Goal: Task Accomplishment & Management: Complete application form

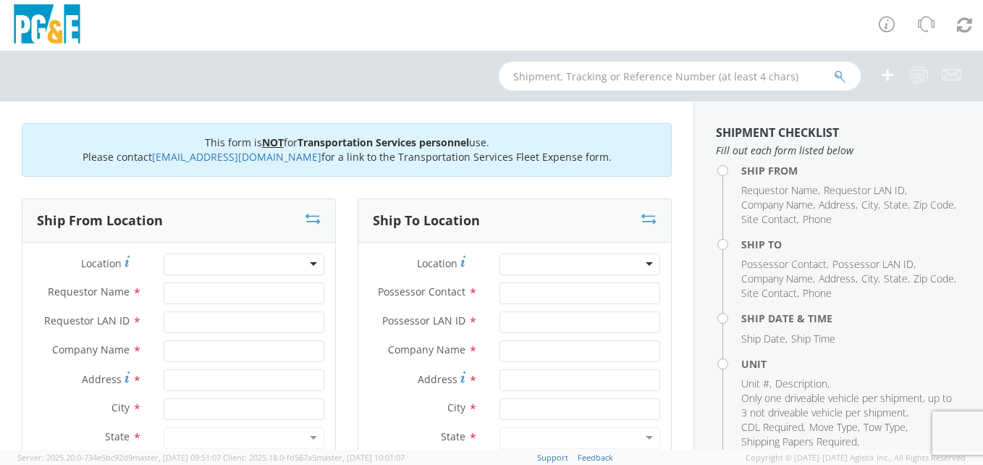
click at [308, 262] on div at bounding box center [244, 264] width 161 height 22
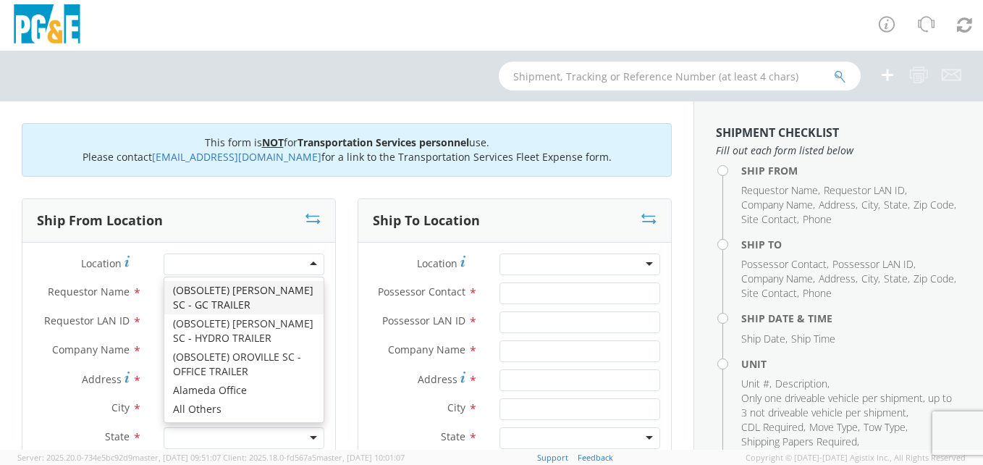
click at [307, 263] on div at bounding box center [244, 264] width 161 height 22
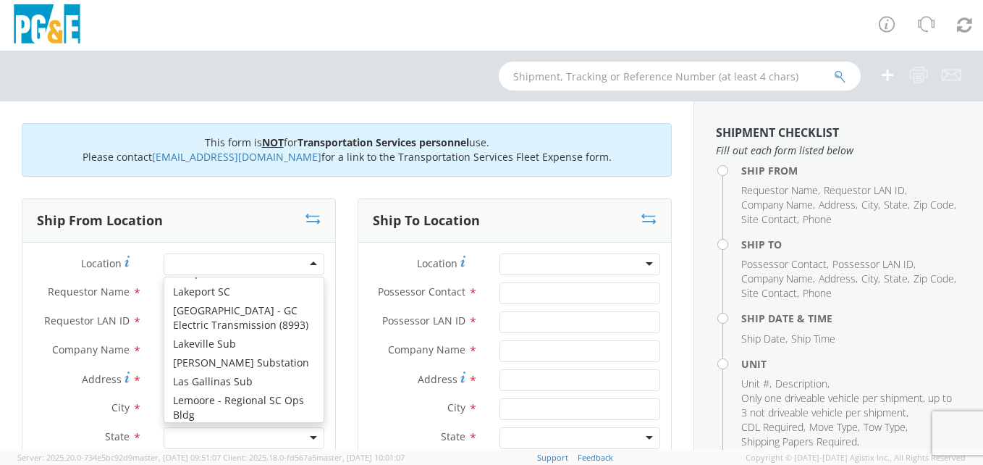
scroll to position [4631, 0]
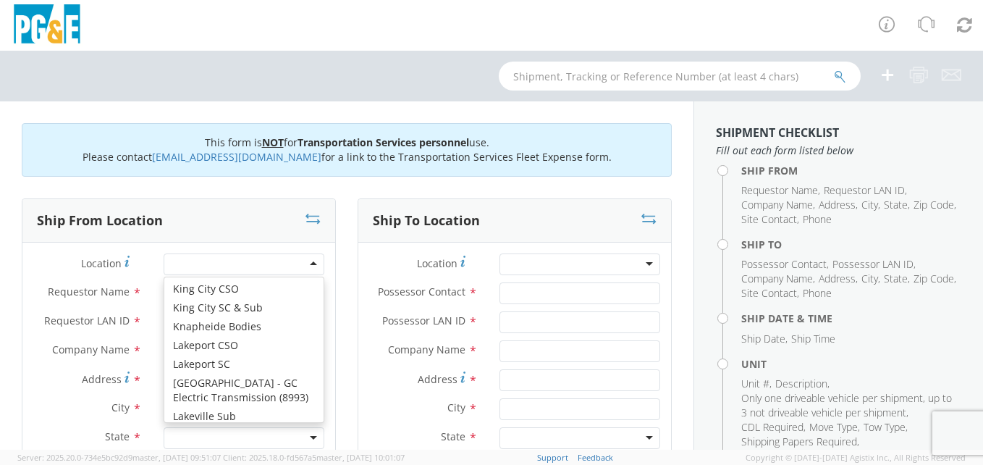
type input "PG&E"
type input "1495 Enterprise Dr"
type input "Lemoore"
type input "93245"
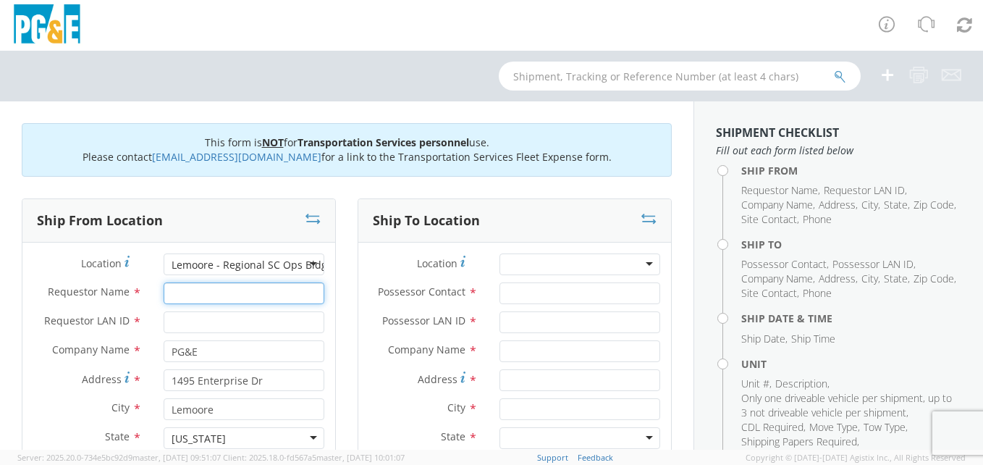
click at [221, 292] on input "Requestor Name *" at bounding box center [244, 293] width 161 height 22
type input "[PERSON_NAME]"
click at [219, 321] on input "Requestor LAN ID *" at bounding box center [244, 322] width 161 height 22
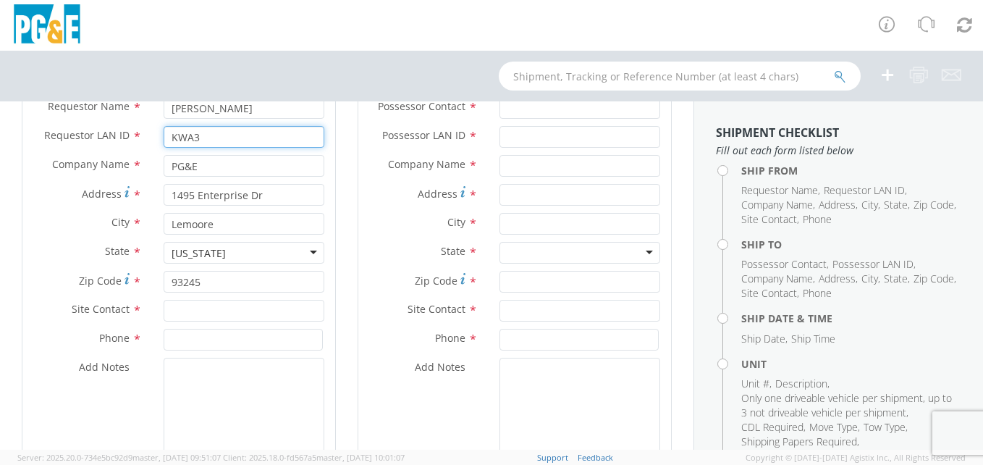
scroll to position [217, 0]
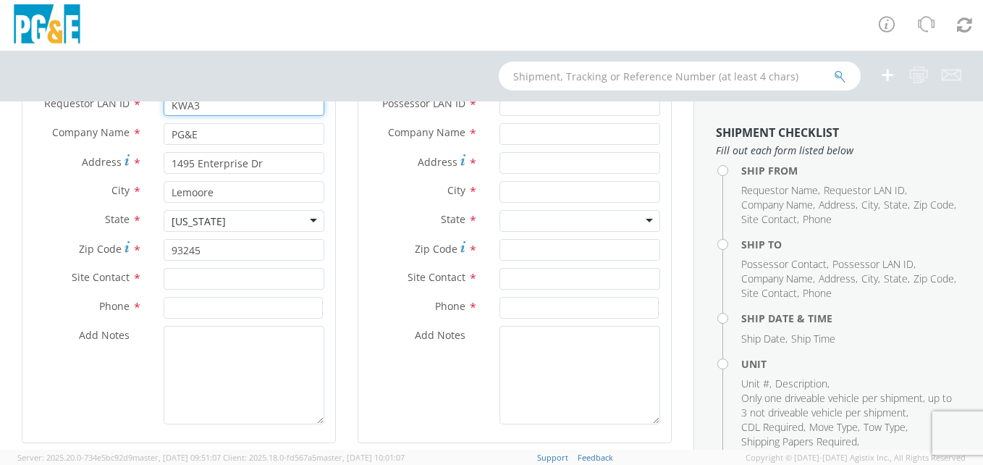
type input "KWA3"
click at [221, 281] on input "text" at bounding box center [244, 279] width 161 height 22
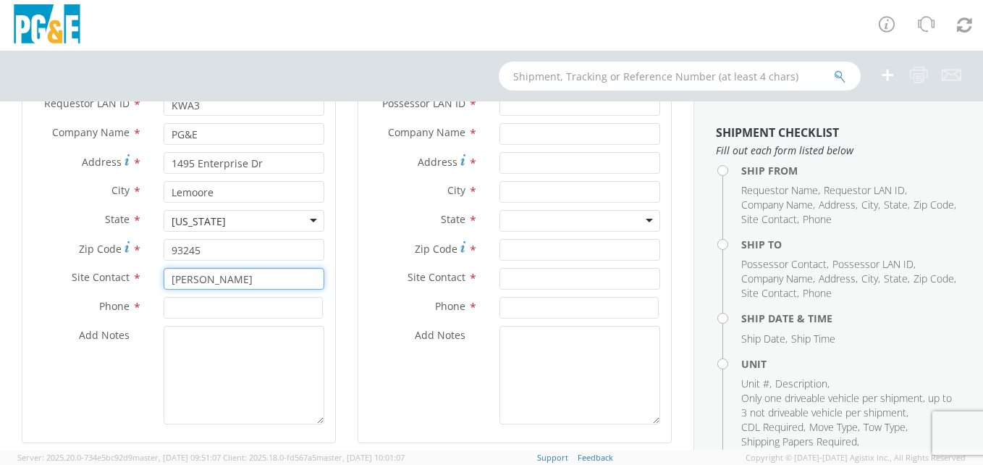
type input "[PERSON_NAME]"
type input "[PHONE_NUMBER]"
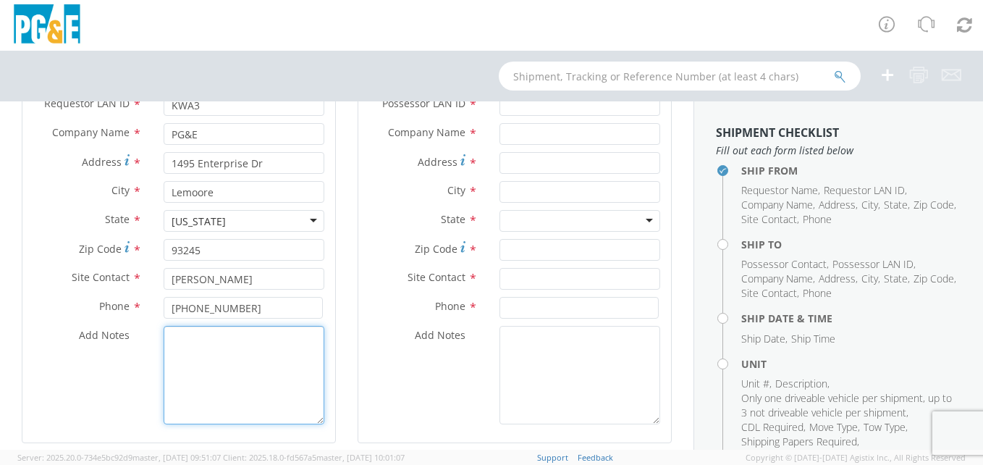
click at [229, 347] on textarea "Add Notes *" at bounding box center [244, 375] width 161 height 98
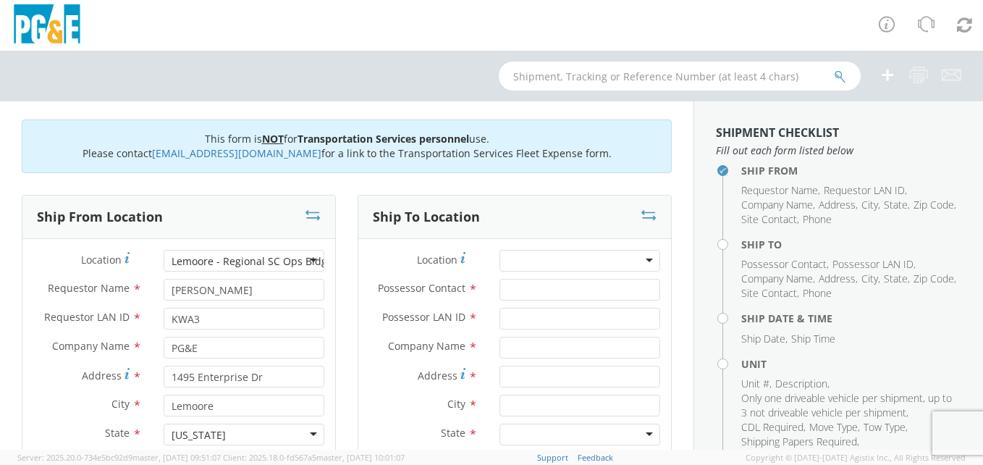
scroll to position [0, 0]
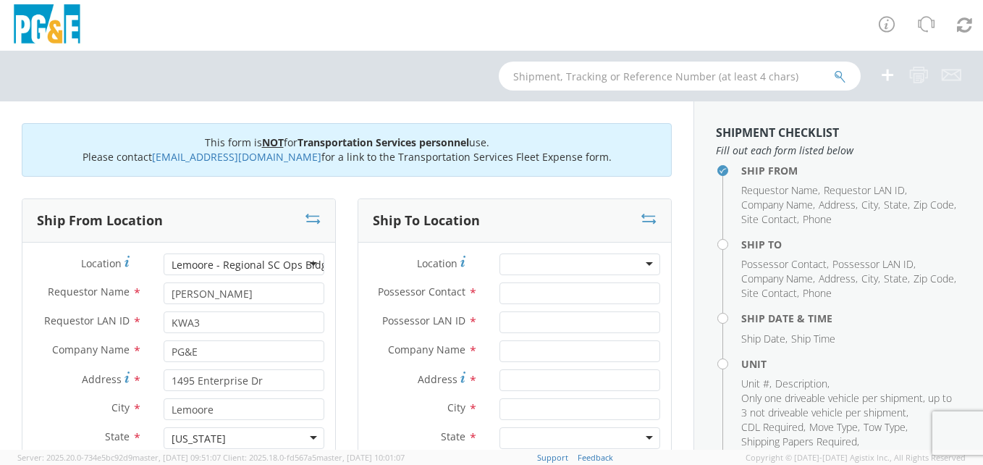
type textarea "[PERSON_NAME] TRANSPORT HAS BEEN CONTACTED FOR THIS MOVE."
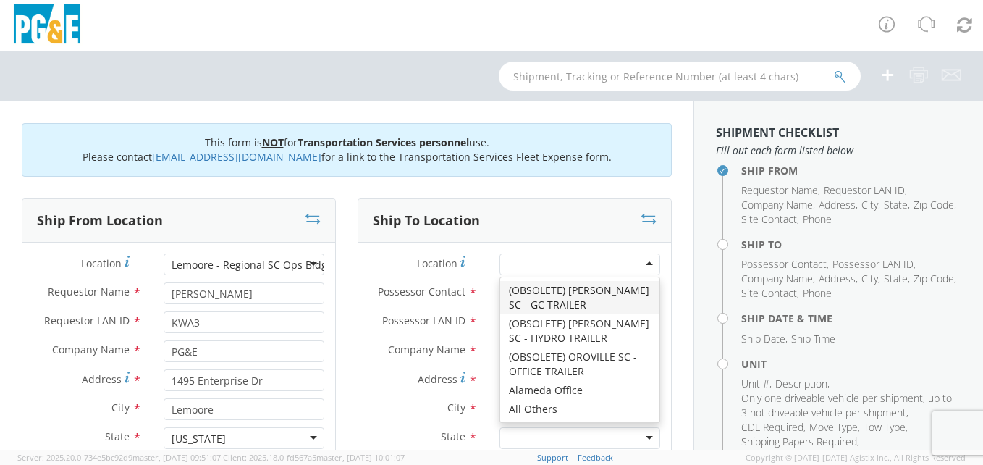
click at [641, 262] on div at bounding box center [579, 264] width 161 height 22
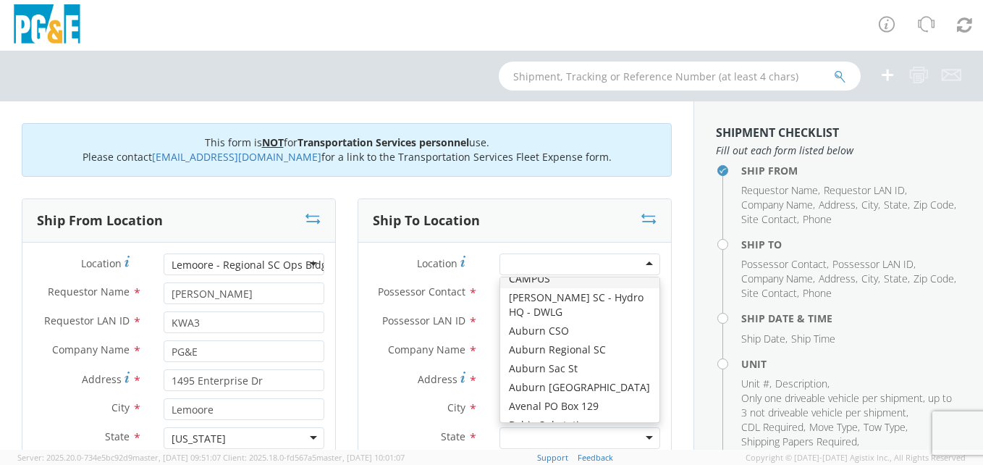
scroll to position [434, 0]
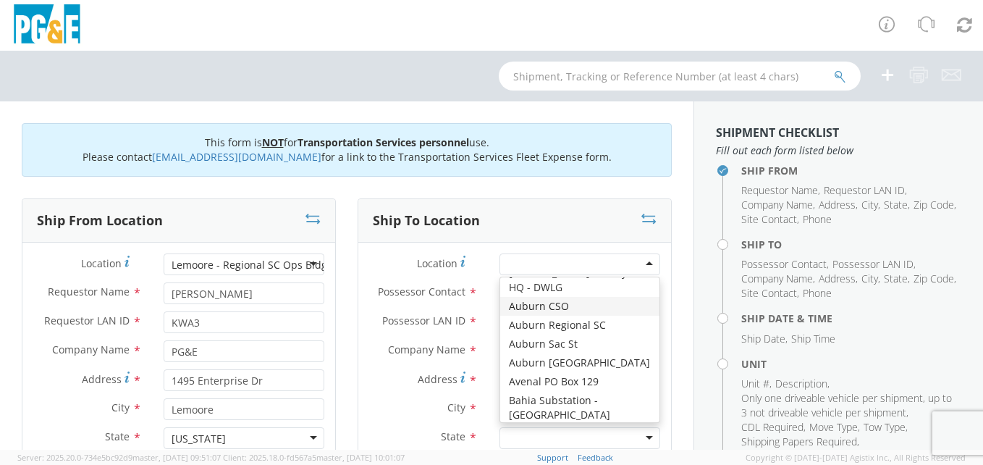
type input "PG&E"
type input "[STREET_ADDRESS]"
type input "AUBURN"
type input "95603"
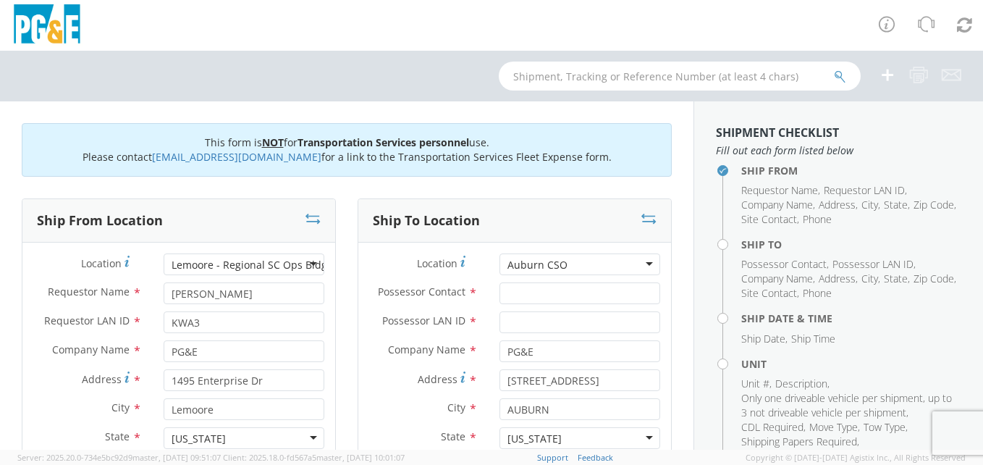
click at [639, 261] on div "Auburn CSO" at bounding box center [579, 264] width 161 height 22
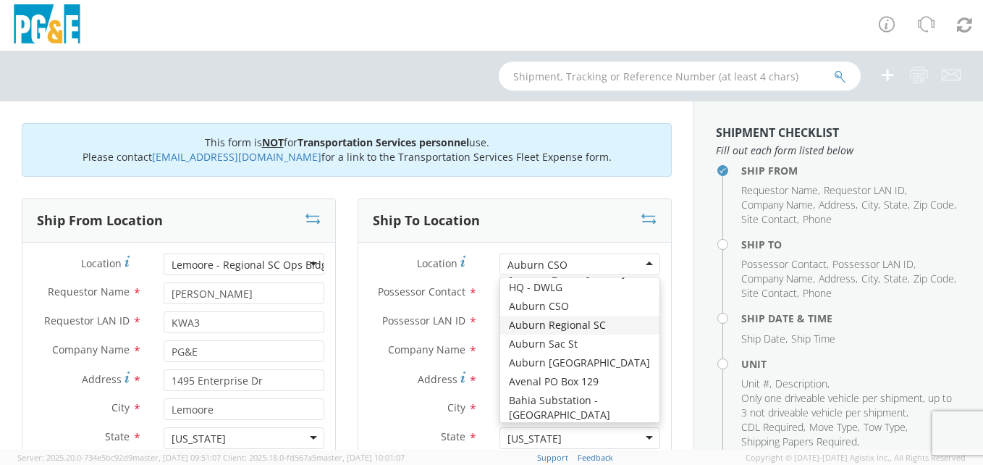
type input "[STREET_ADDRESS][PERSON_NAME]"
type input "95602"
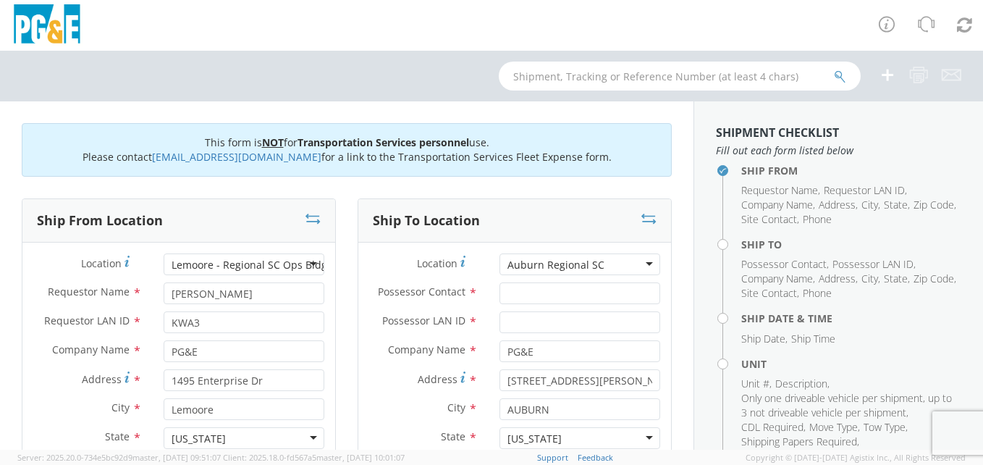
click at [638, 261] on div "Auburn Regional SC" at bounding box center [579, 264] width 161 height 22
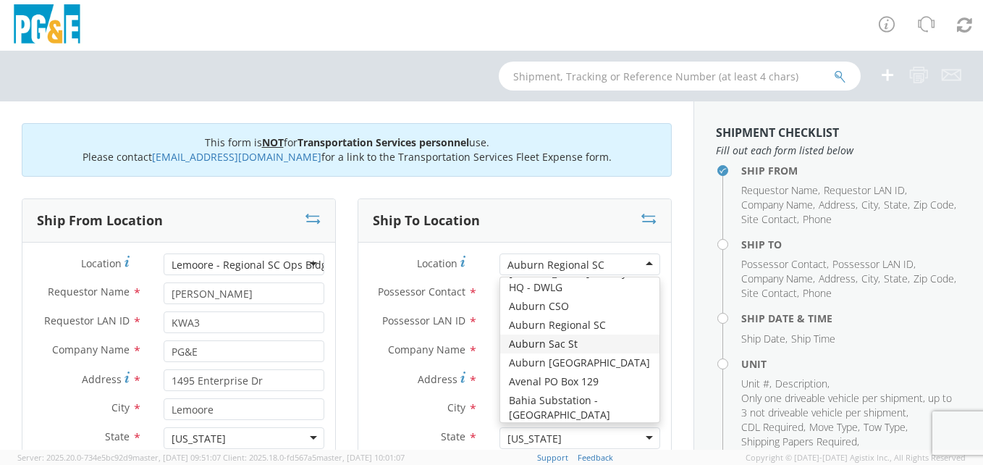
type input "[STREET_ADDRESS]"
type input "95603"
type input "[PHONE_NUMBER]"
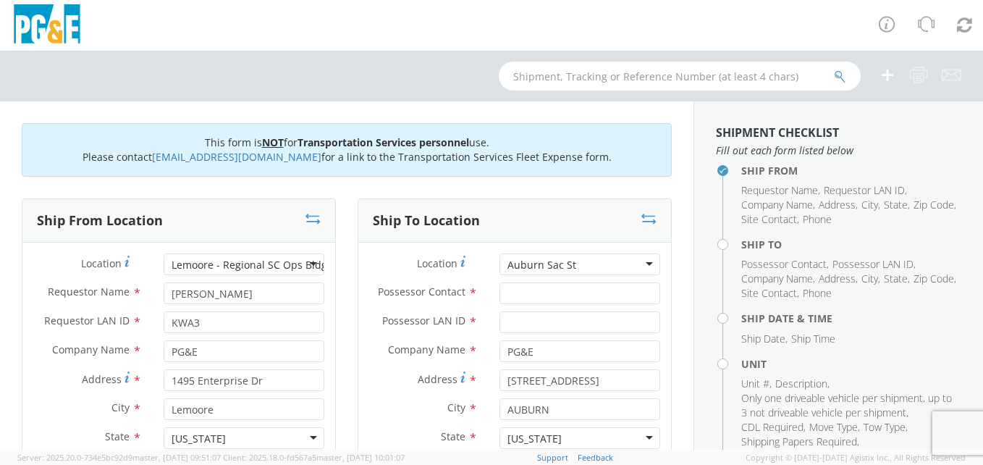
click at [640, 263] on div "Auburn Sac St" at bounding box center [579, 264] width 161 height 22
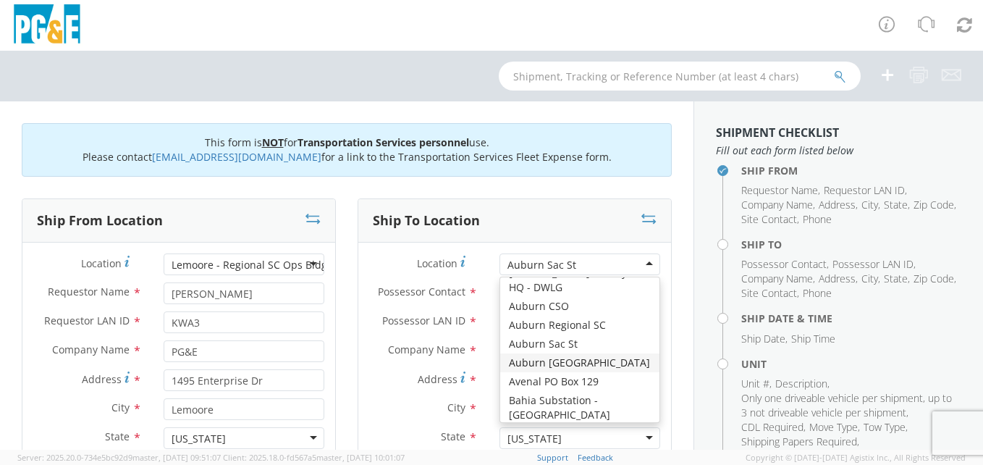
type input "[STREET_ADDRESS]"
type input "Auburn"
click at [638, 261] on div "Auburn [GEOGRAPHIC_DATA]" at bounding box center [579, 264] width 161 height 22
click at [562, 363] on div "Location * [GEOGRAPHIC_DATA] [GEOGRAPHIC_DATA] (OBSOLETE) [PERSON_NAME] SC - GC…" at bounding box center [514, 450] width 313 height 395
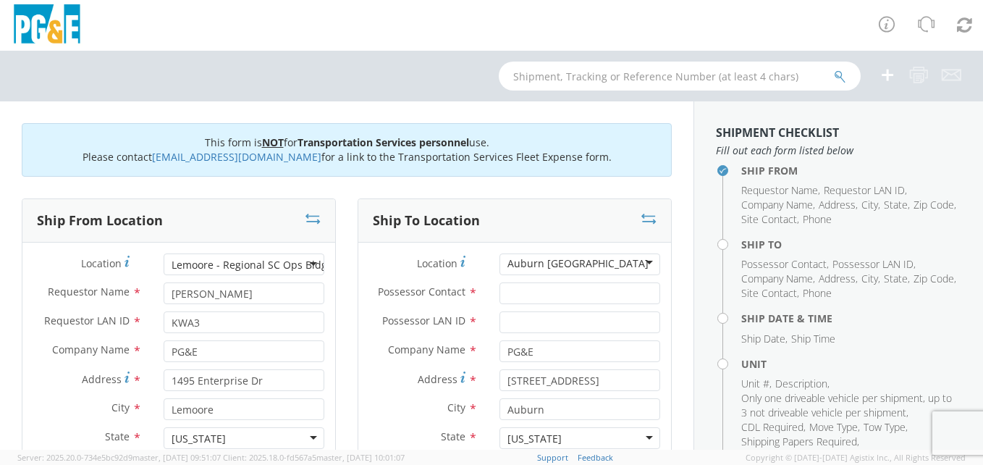
click at [640, 258] on div "Auburn [GEOGRAPHIC_DATA]" at bounding box center [577, 263] width 141 height 14
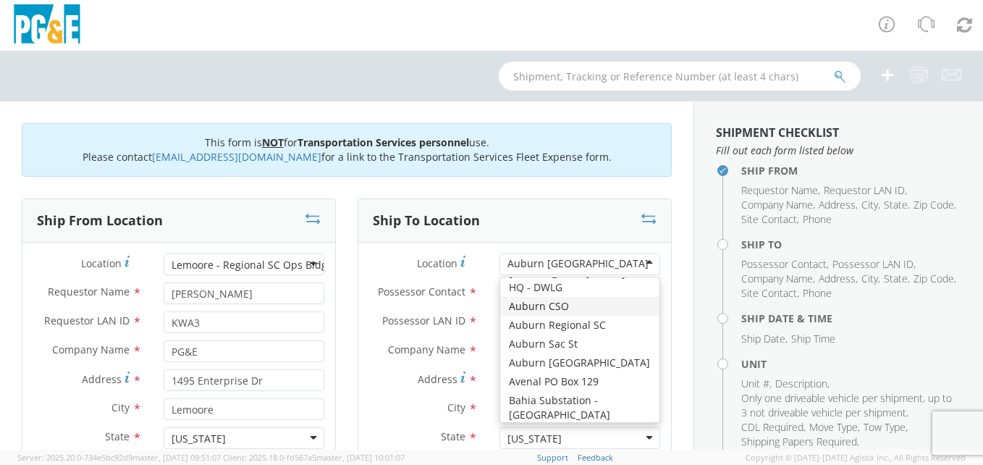
type input "[STREET_ADDRESS]"
type input "AUBURN"
click at [633, 263] on div "Auburn CSO" at bounding box center [579, 264] width 161 height 22
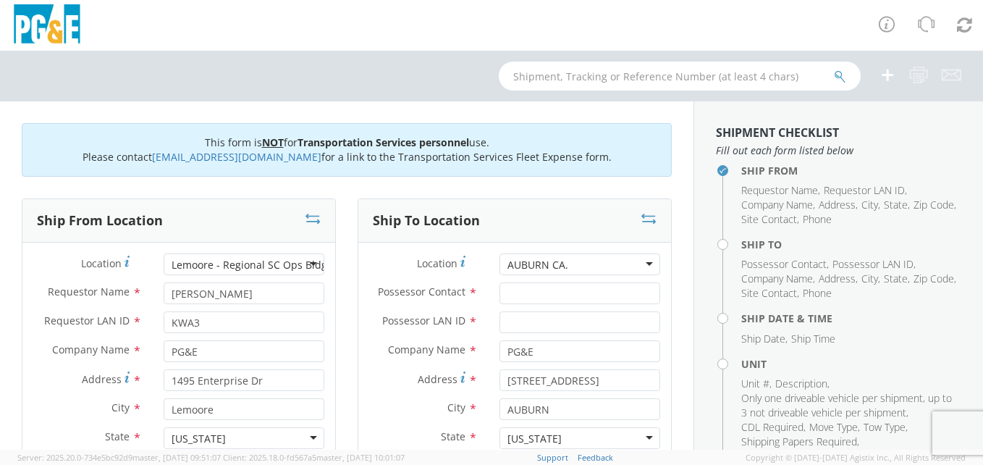
type input "AUBURN CA."
click at [549, 292] on input "Possessor Contact *" at bounding box center [579, 293] width 161 height 22
type input "[PERSON_NAME]"
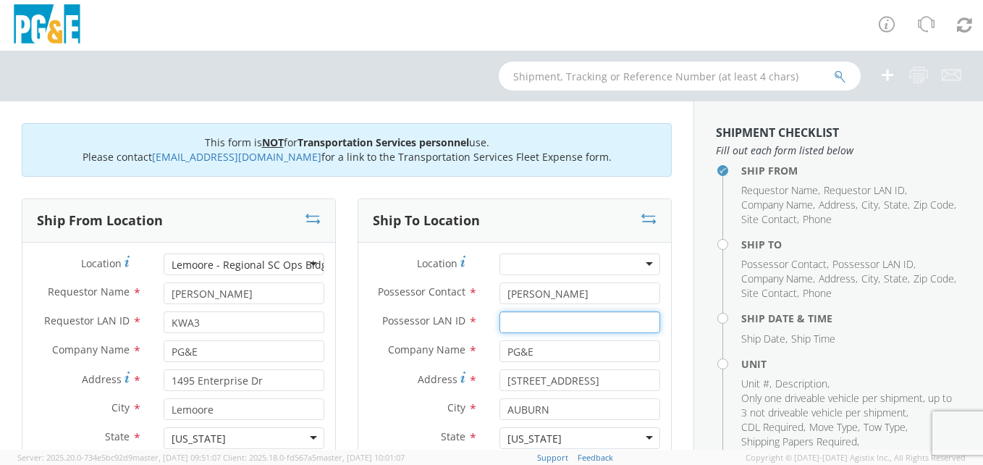
click at [546, 326] on input "Possessor LAN ID *" at bounding box center [579, 322] width 161 height 22
type input "KWA3"
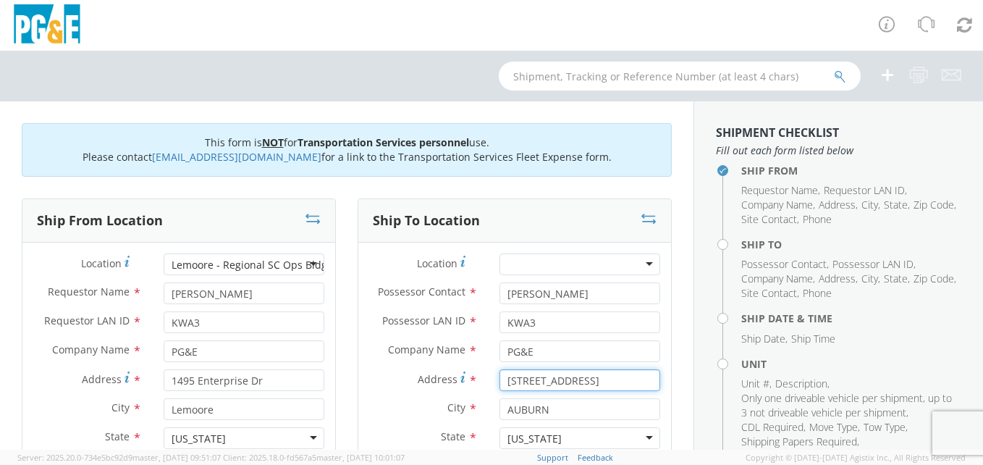
click at [605, 382] on input "[STREET_ADDRESS]" at bounding box center [579, 380] width 161 height 22
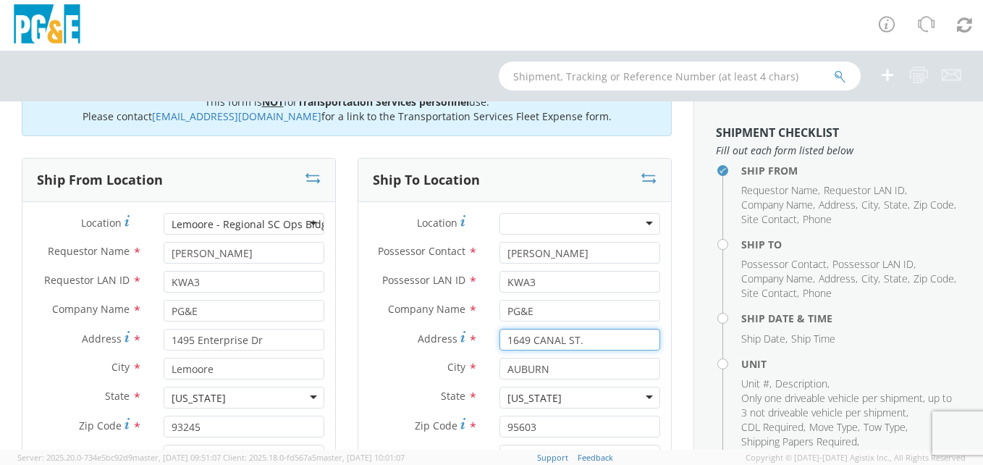
scroll to position [72, 0]
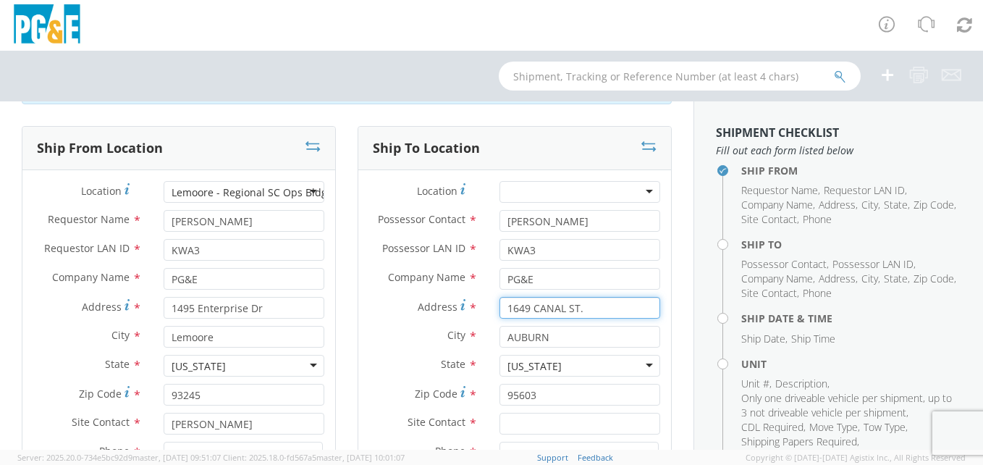
type input "1649 CANAL ST."
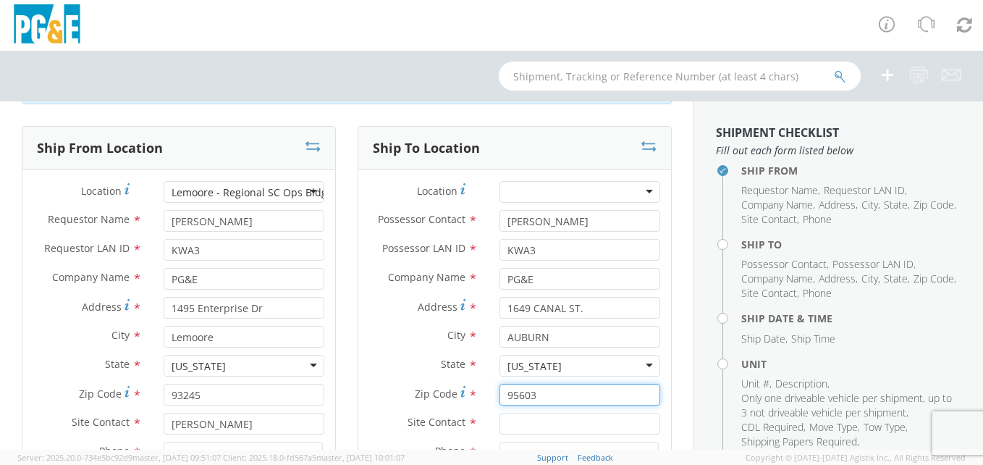
click at [589, 393] on input "95603" at bounding box center [579, 395] width 161 height 22
click at [576, 426] on input "text" at bounding box center [579, 423] width 161 height 22
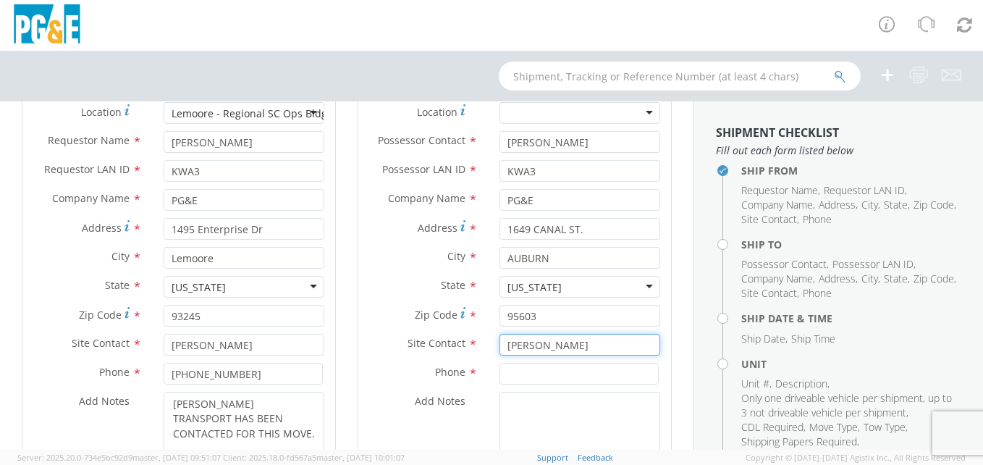
scroll to position [217, 0]
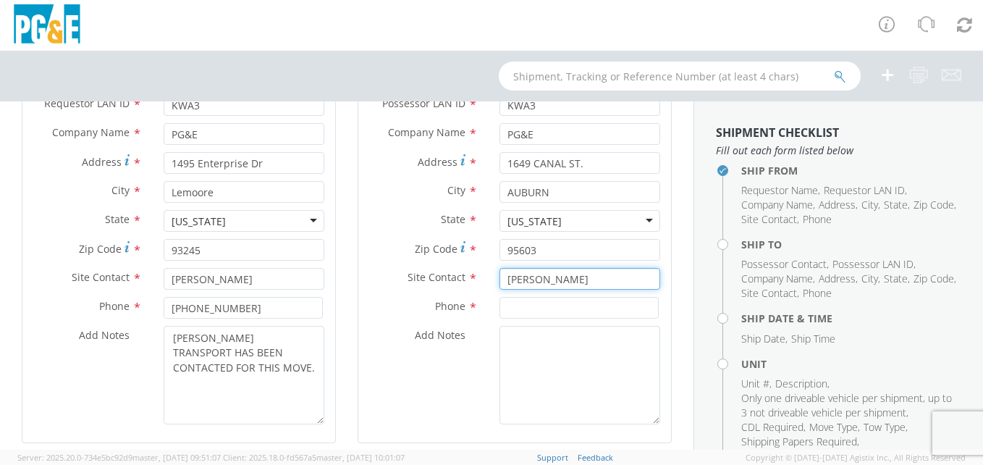
type input "[PERSON_NAME]"
click at [547, 310] on input at bounding box center [578, 308] width 159 height 22
type input "[PHONE_NUMBER]"
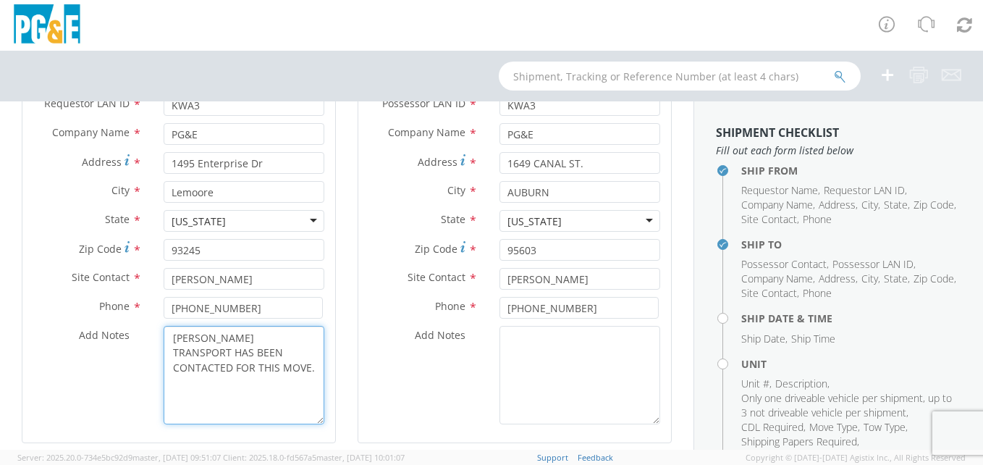
drag, startPoint x: 174, startPoint y: 339, endPoint x: 181, endPoint y: 351, distance: 13.7
click at [181, 354] on textarea "[PERSON_NAME] TRANSPORT HAS BEEN CONTACTED FOR THIS MOVE." at bounding box center [244, 375] width 161 height 98
drag, startPoint x: 169, startPoint y: 334, endPoint x: 208, endPoint y: 353, distance: 43.4
click at [206, 360] on textarea "[PERSON_NAME] TRANSPORT HAS BEEN CONTACTED FOR THIS MOVE." at bounding box center [244, 375] width 161 height 98
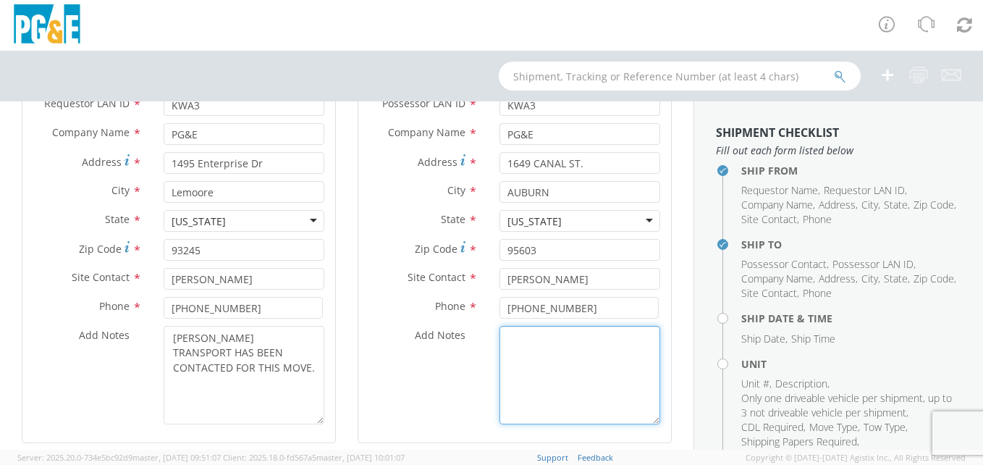
paste textarea "[PERSON_NAME] TRANSPORT HAS BEEN CONTACTED FOR THIS MOVE."
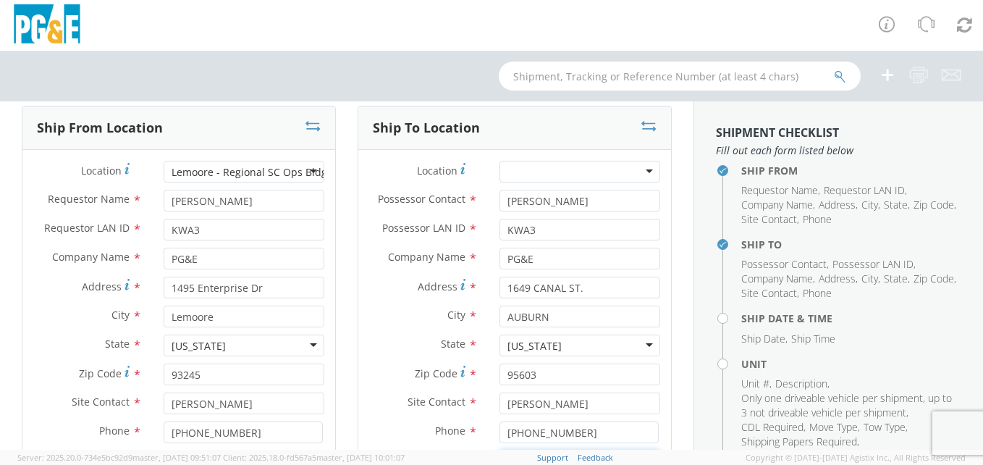
scroll to position [0, 0]
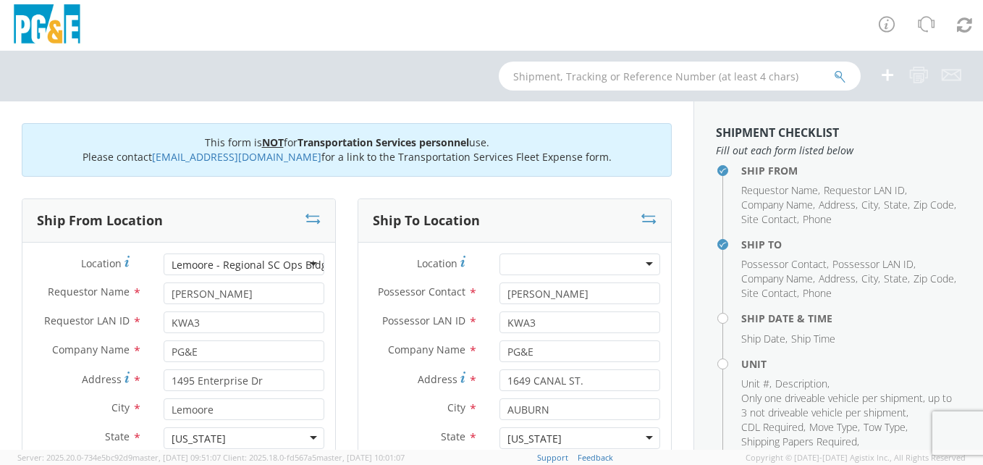
type textarea "[PERSON_NAME] TRANSPORT HAS BEEN CONTACTED FOR THIS MOVE."
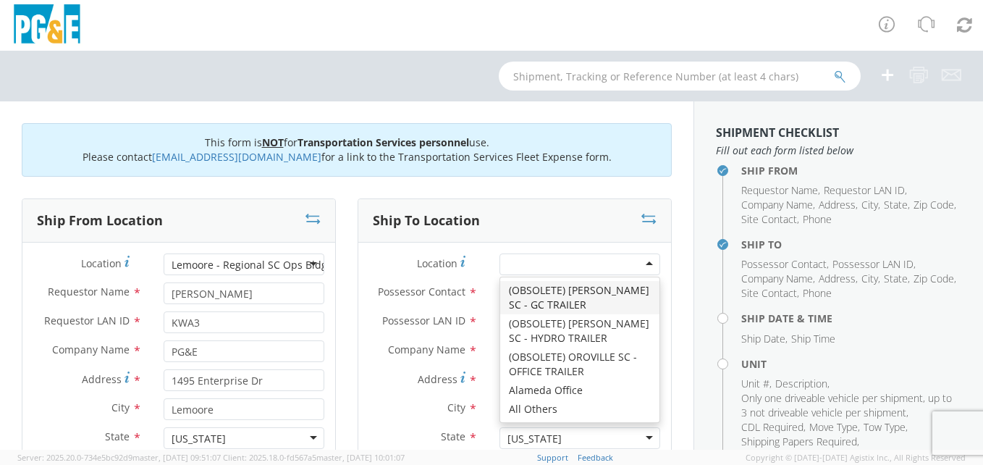
click at [551, 262] on div at bounding box center [579, 264] width 161 height 22
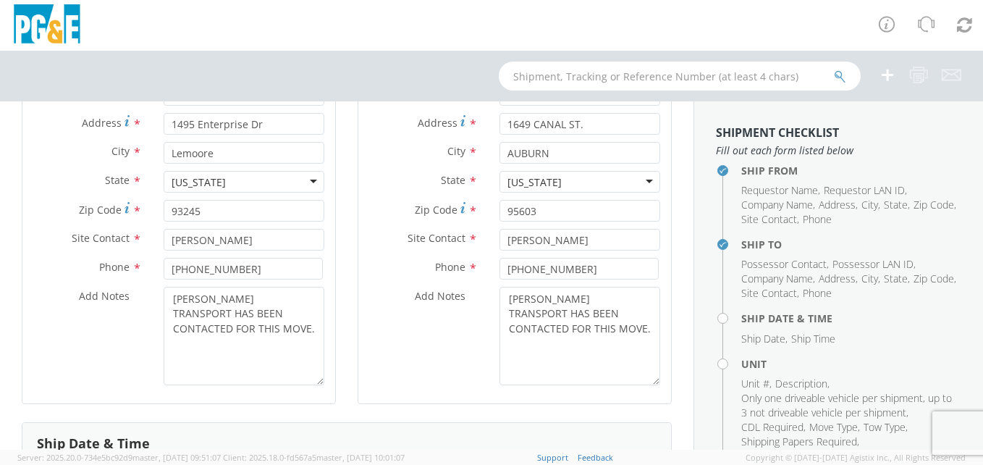
scroll to position [289, 0]
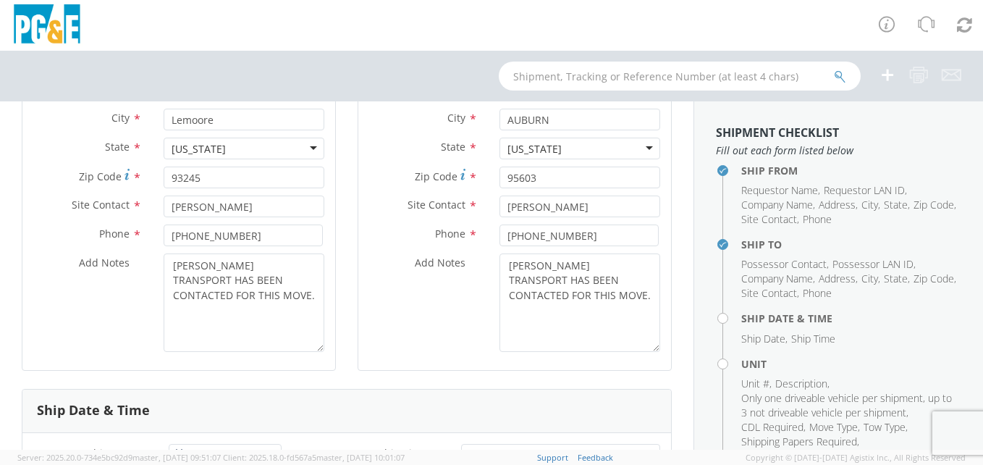
type input "AUBURN YARD"
click at [554, 313] on textarea "[PERSON_NAME] TRANSPORT HAS BEEN CONTACTED FOR THIS MOVE." at bounding box center [579, 302] width 161 height 98
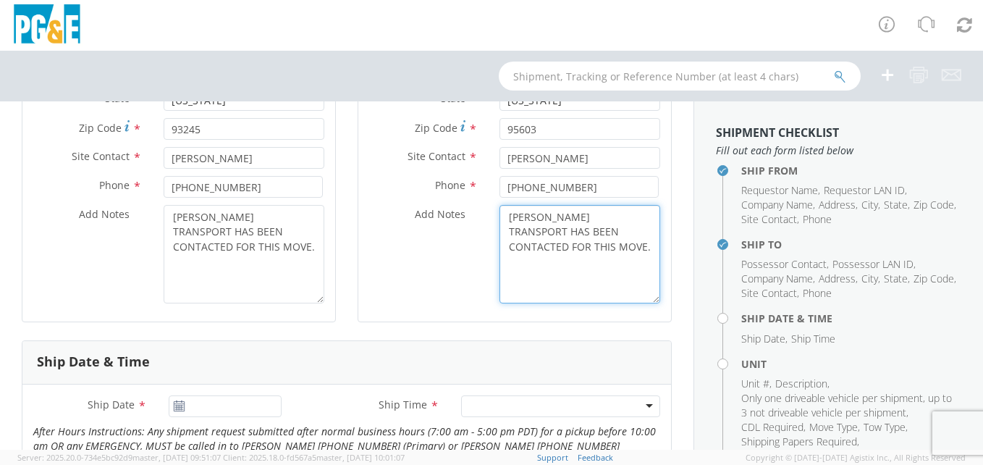
scroll to position [362, 0]
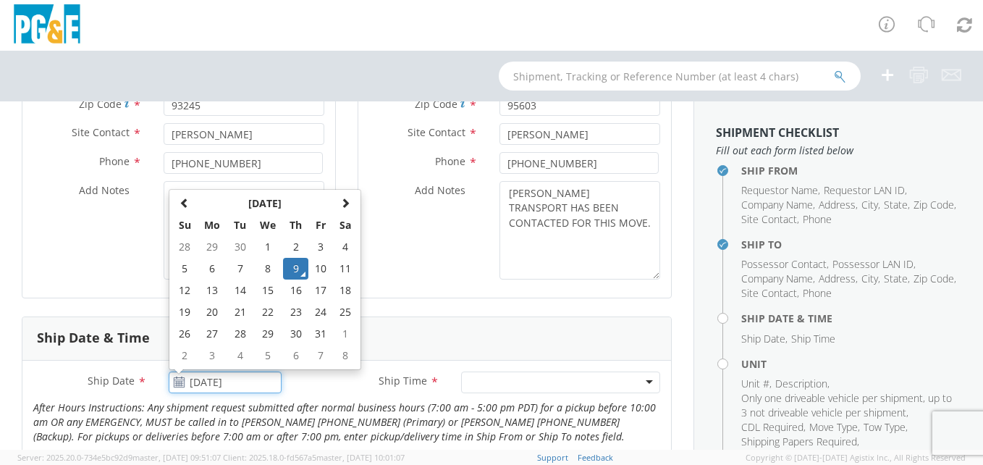
click at [247, 379] on input "[DATE]" at bounding box center [226, 382] width 114 height 22
click at [313, 268] on td "10" at bounding box center [320, 269] width 25 height 22
type input "[DATE]"
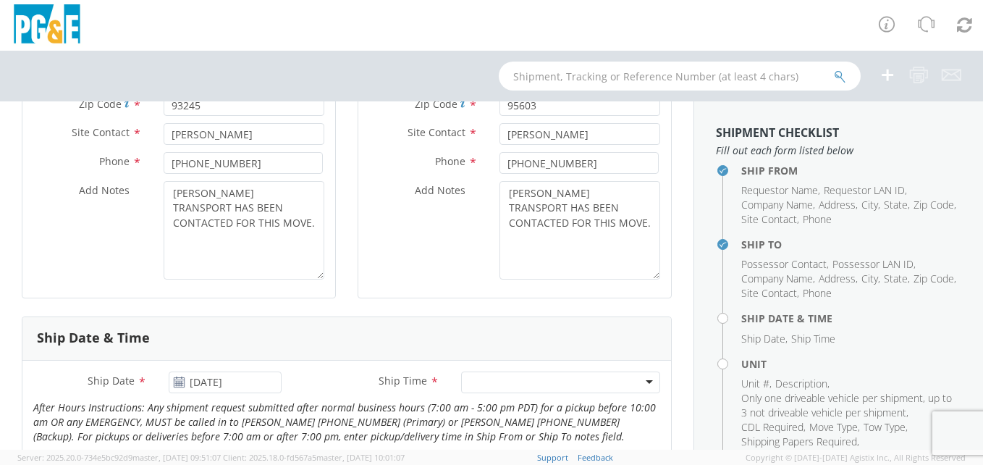
click at [635, 378] on div at bounding box center [560, 382] width 199 height 22
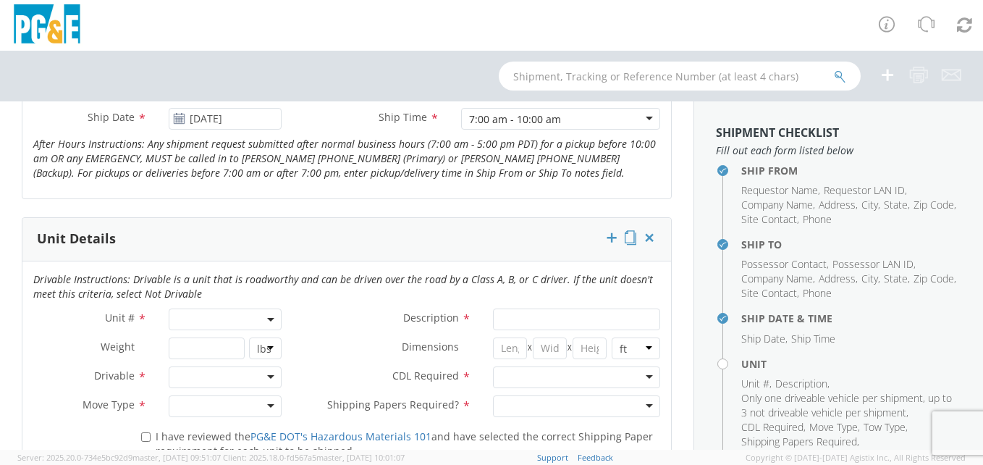
scroll to position [651, 0]
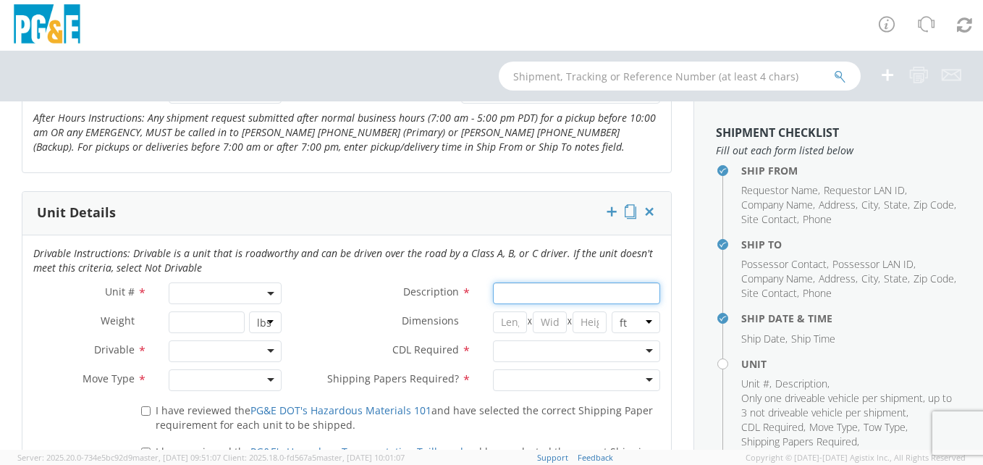
click at [527, 290] on input "Description *" at bounding box center [576, 293] width 167 height 22
type input "MARERIALS"
click at [264, 350] on div at bounding box center [226, 351] width 114 height 22
click at [266, 378] on div at bounding box center [226, 380] width 114 height 22
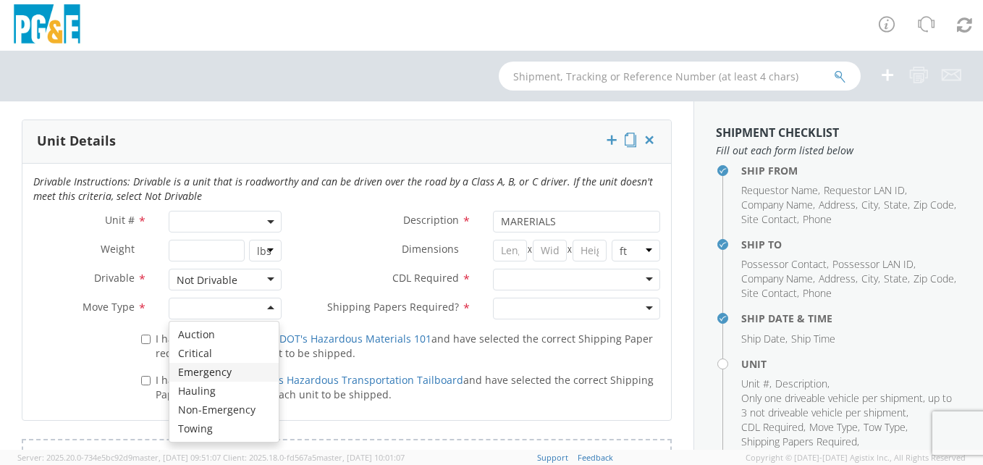
scroll to position [724, 0]
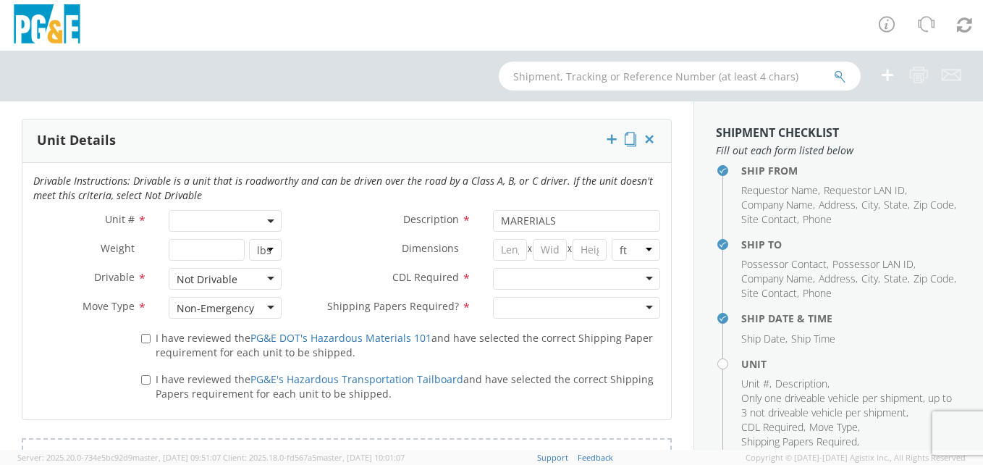
click at [634, 278] on div at bounding box center [576, 279] width 167 height 22
click at [637, 305] on div at bounding box center [576, 308] width 167 height 22
click at [145, 339] on input "I have reviewed the PG&E DOT's Hazardous Materials 101 and have selected the co…" at bounding box center [145, 338] width 9 height 9
checkbox input "true"
click at [143, 381] on input "I have reviewed the PG&E's Hazardous Transportation Tailboard and have selected…" at bounding box center [145, 379] width 9 height 9
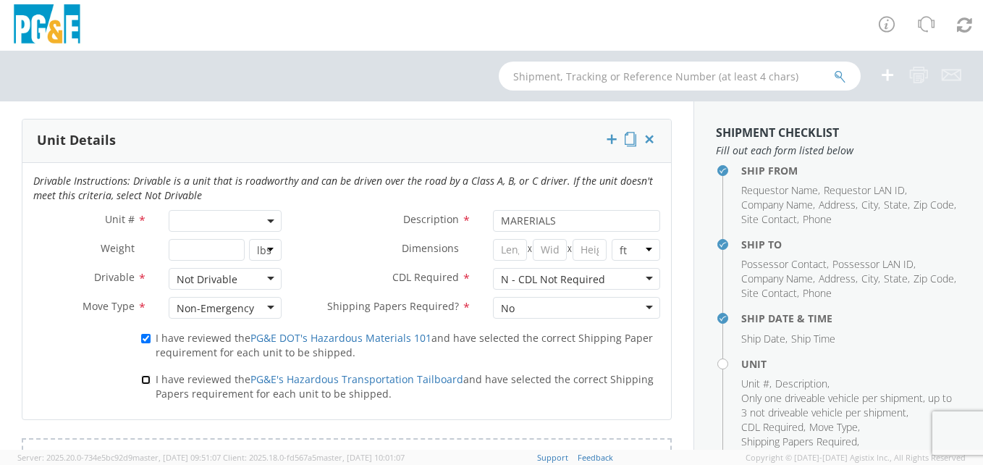
checkbox input "true"
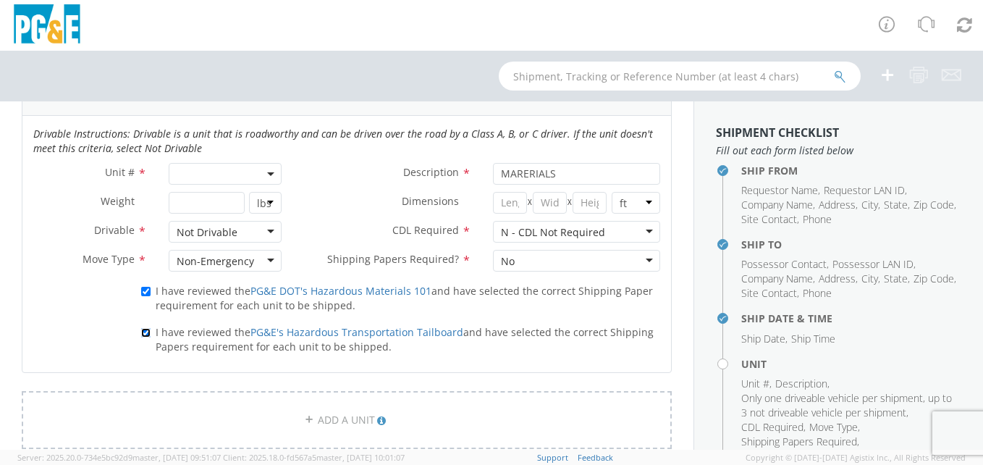
scroll to position [796, 0]
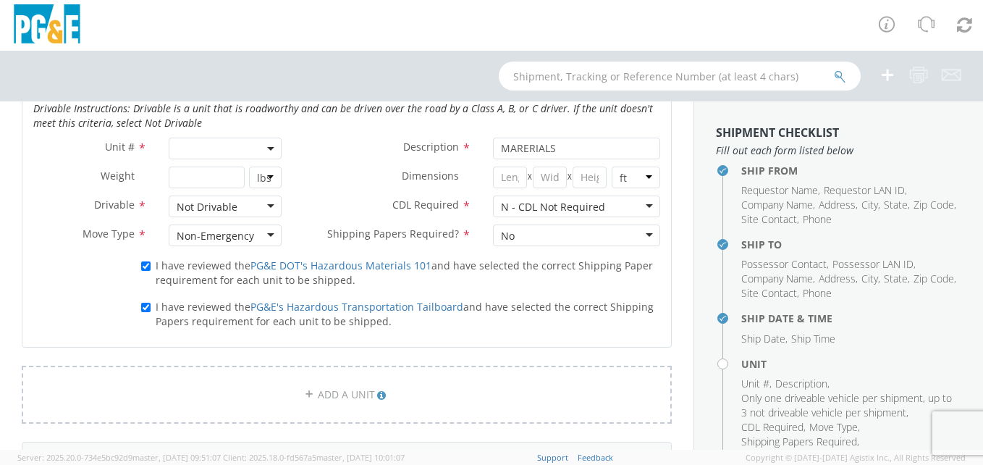
click at [269, 147] on b at bounding box center [270, 149] width 7 height 4
click at [243, 170] on input "search" at bounding box center [224, 172] width 104 height 22
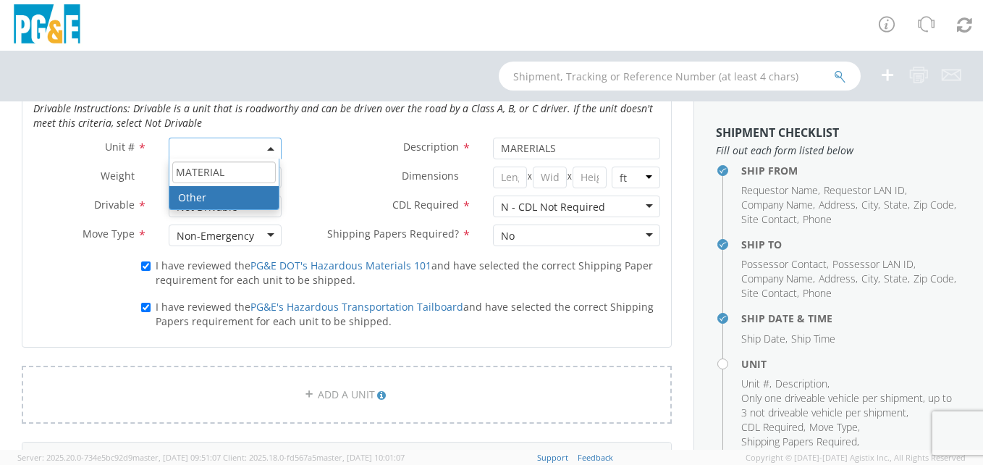
type input "MATERIAL"
select select "Other"
select select "? undefined:undefined ?"
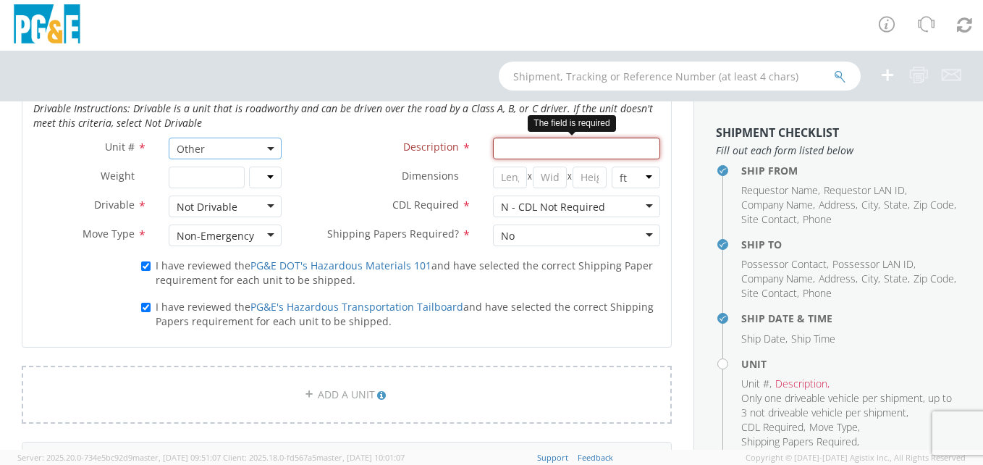
click at [533, 151] on input "Description *" at bounding box center [576, 148] width 167 height 22
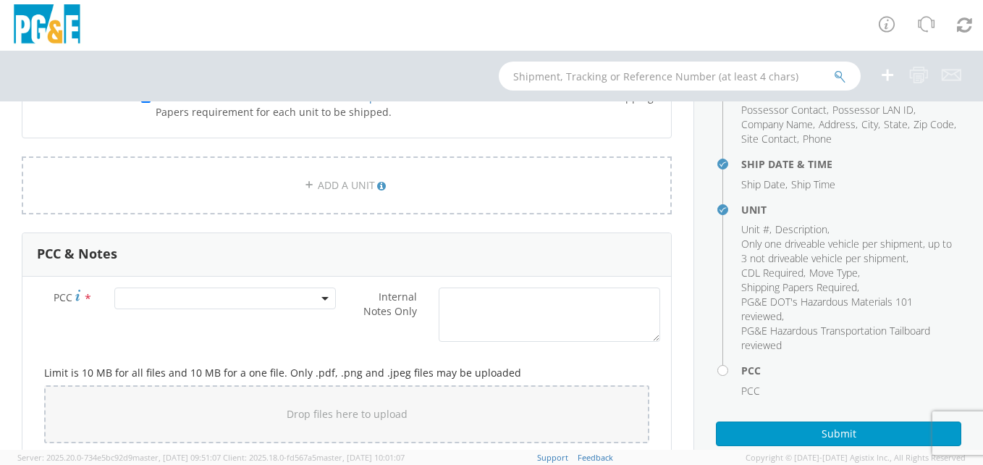
scroll to position [1013, 0]
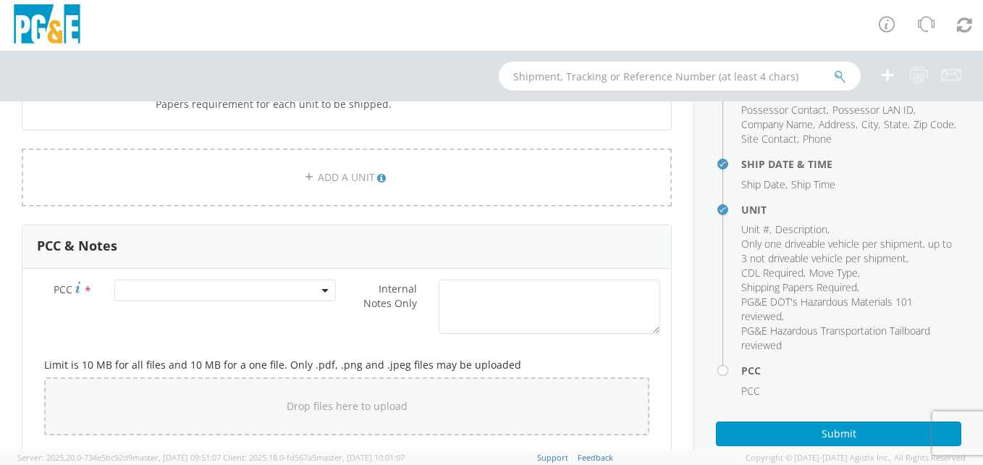
type input "MATERIALS"
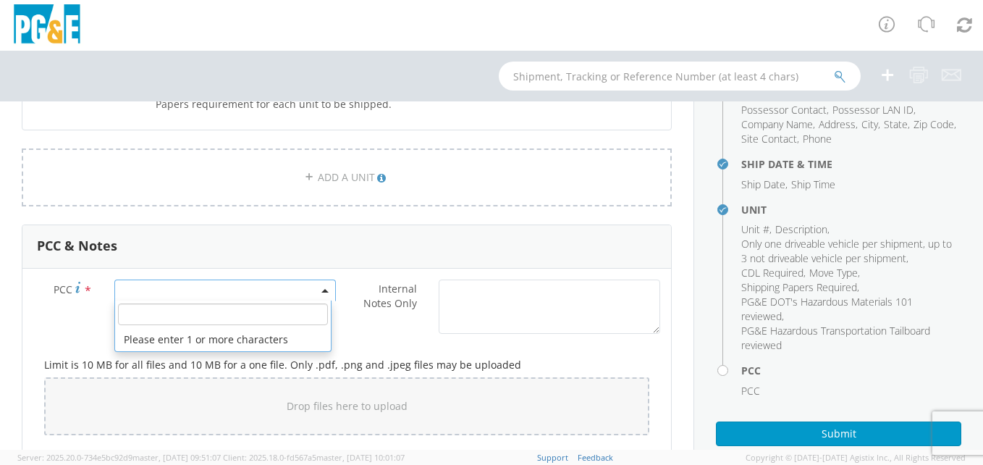
click at [194, 292] on span at bounding box center [224, 290] width 221 height 22
click at [192, 310] on input "number" at bounding box center [223, 314] width 210 height 22
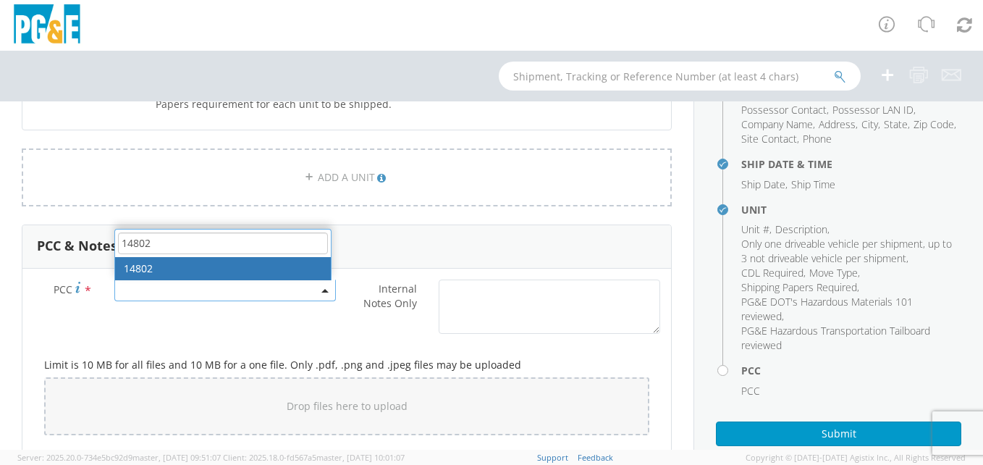
type input "14802"
select select "14802"
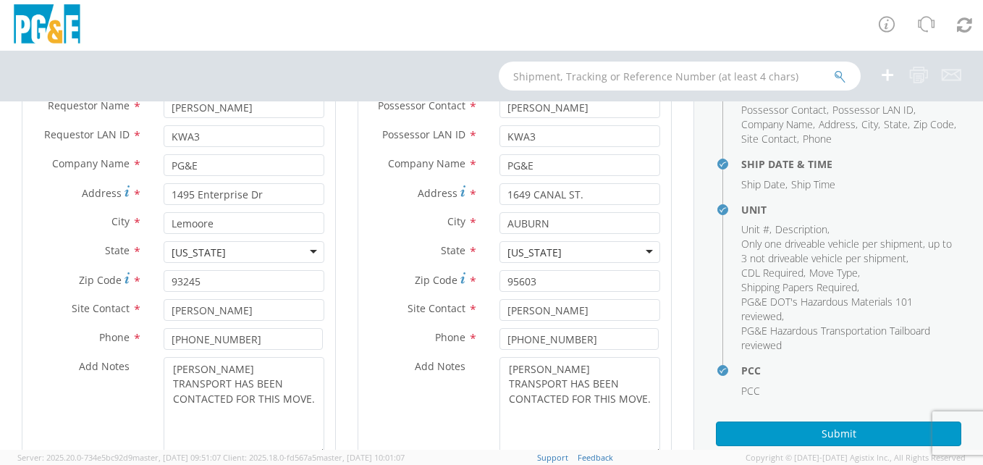
scroll to position [217, 0]
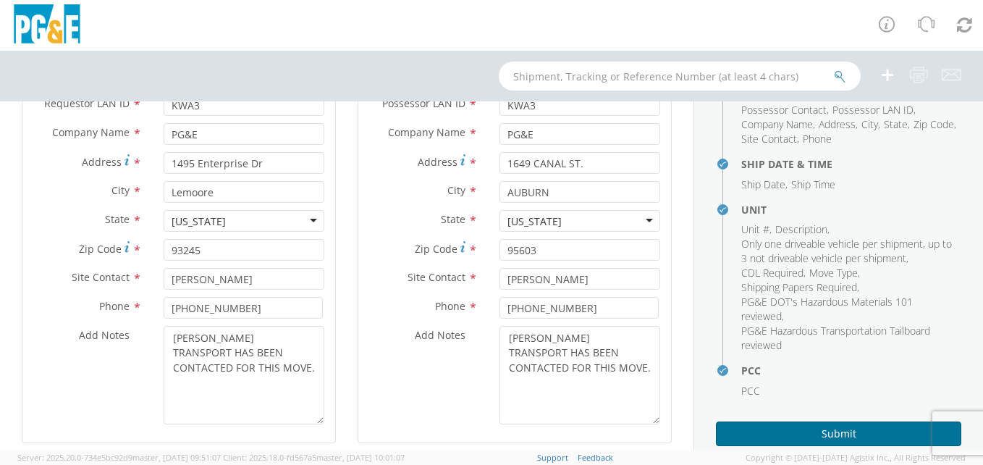
click at [810, 425] on button "Submit" at bounding box center [838, 433] width 245 height 25
